Goal: Information Seeking & Learning: Learn about a topic

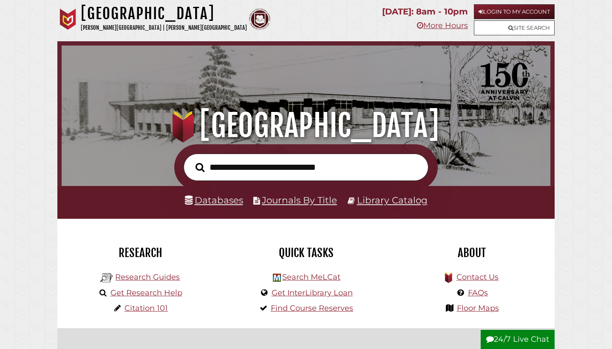
scroll to position [162, 485]
click at [505, 14] on link "Login to My Account" at bounding box center [514, 11] width 81 height 15
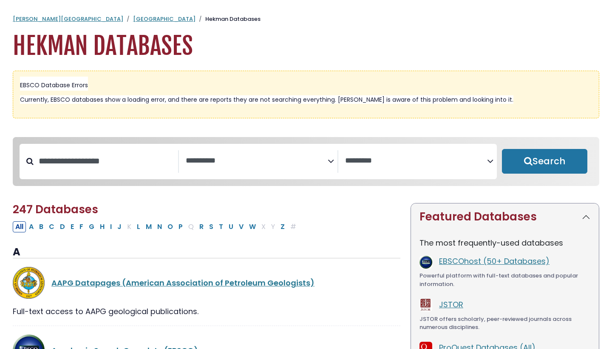
select select "Database Subject Filter"
select select "Database Vendors Filter"
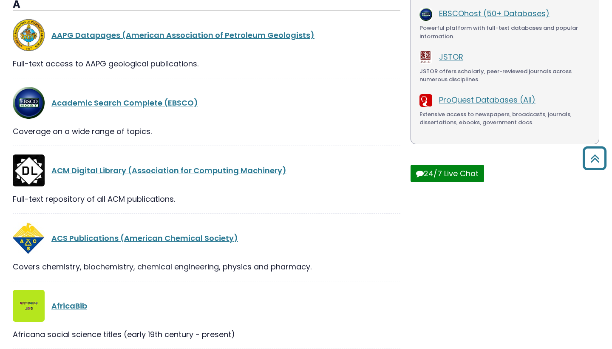
scroll to position [105, 0]
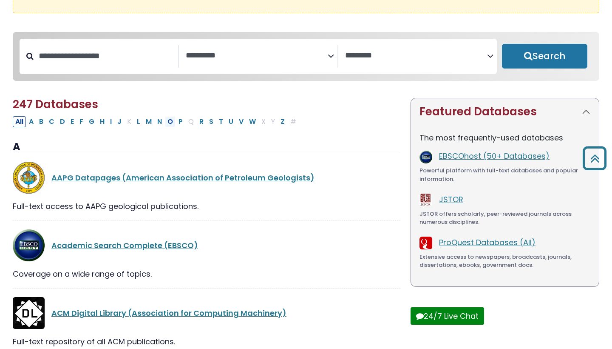
click at [169, 124] on button "O" at bounding box center [170, 121] width 11 height 11
select select "Database Subject Filter"
select select "Database Vendors Filter"
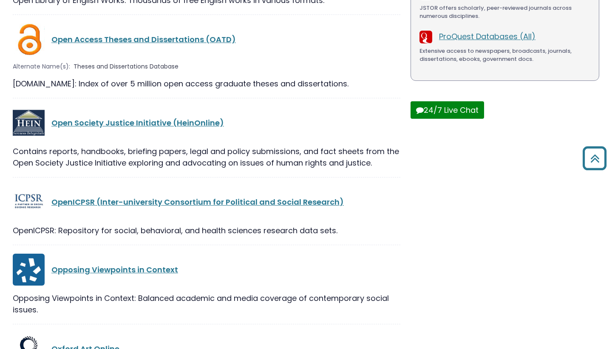
scroll to position [312, 0]
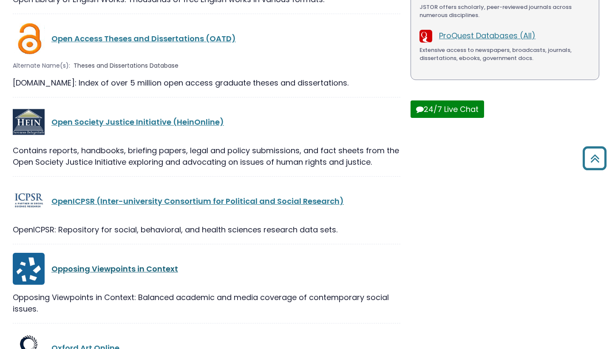
click at [150, 272] on link "Opposing Viewpoints in Context" at bounding box center [114, 268] width 127 height 11
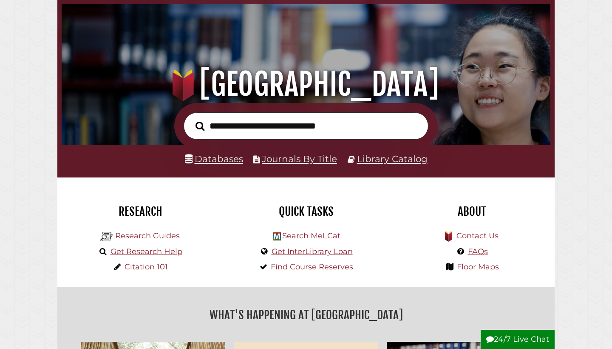
scroll to position [43, 0]
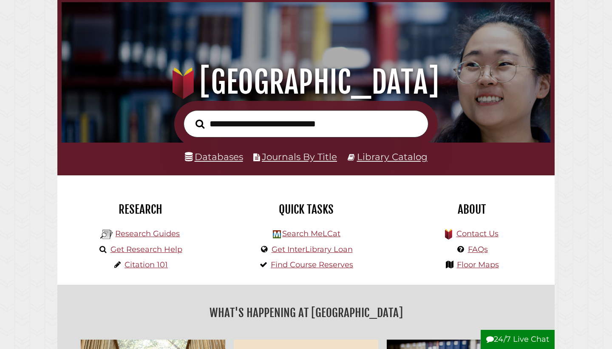
click at [220, 156] on link "Databases" at bounding box center [214, 156] width 58 height 11
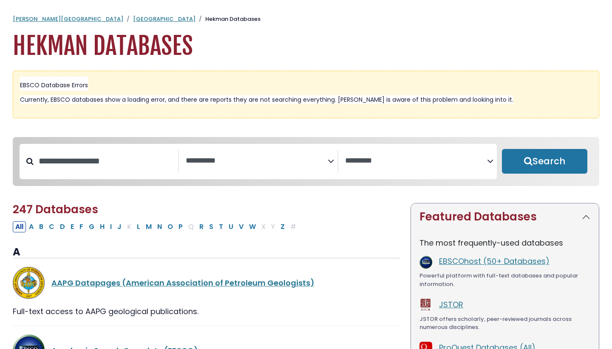
select select "Database Subject Filter"
select select "Database Vendors Filter"
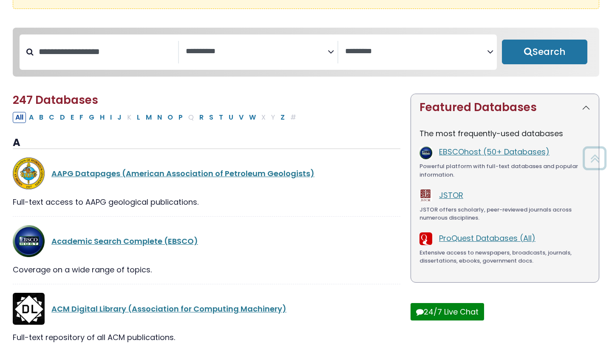
scroll to position [110, 0]
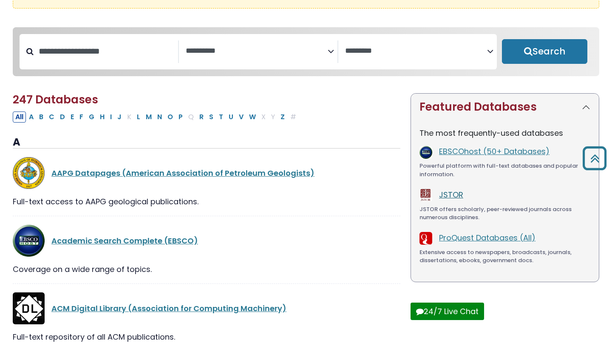
click at [460, 194] on link "JSTOR" at bounding box center [451, 194] width 24 height 11
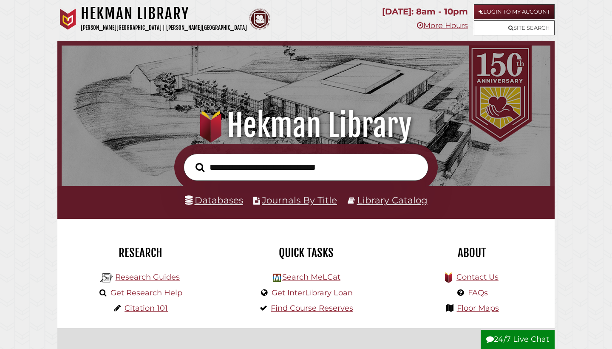
scroll to position [21, 0]
